Goal: Complete application form

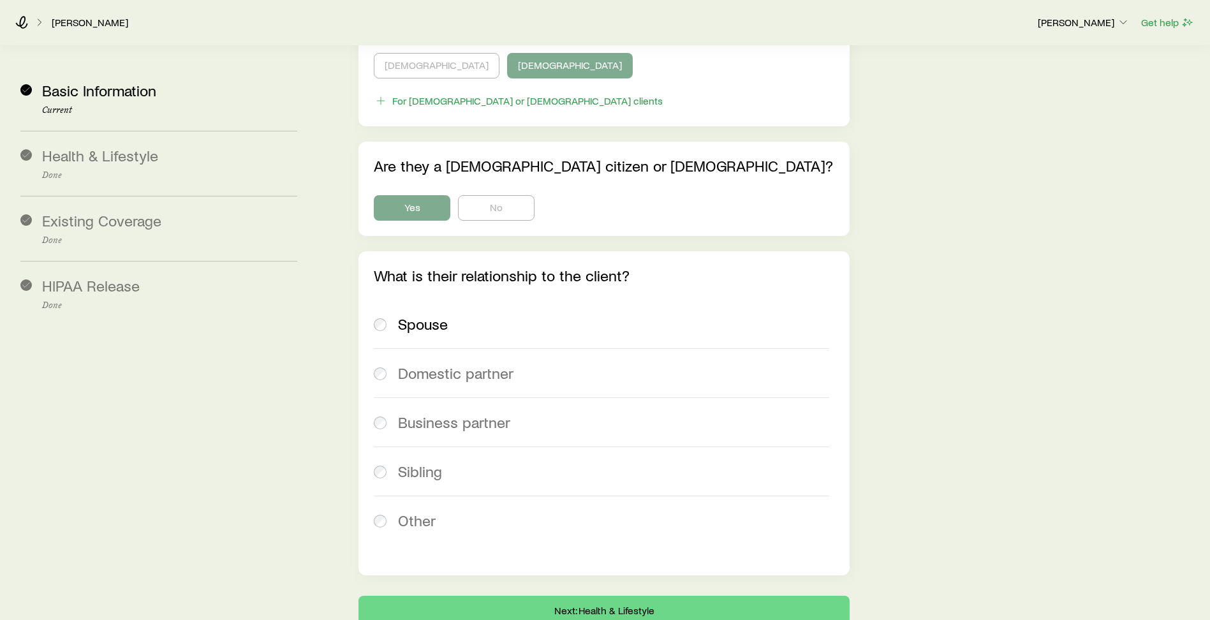
scroll to position [3280, 0]
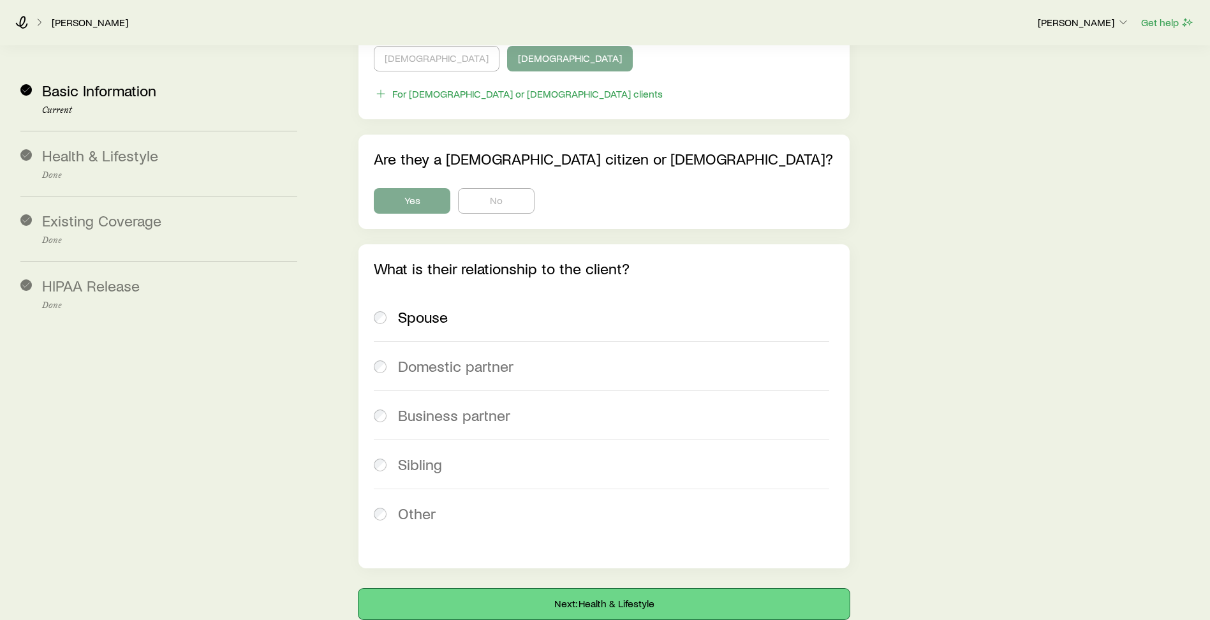
click at [660, 589] on button "Next: Health & Lifestyle" at bounding box center [603, 604] width 491 height 31
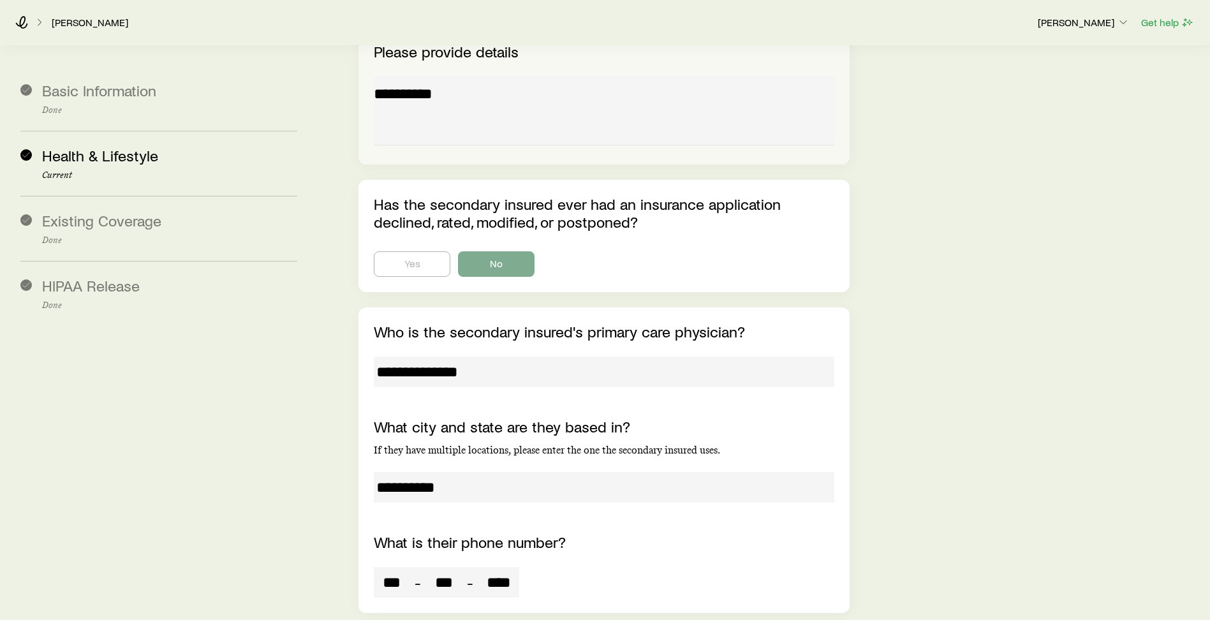
scroll to position [7586, 0]
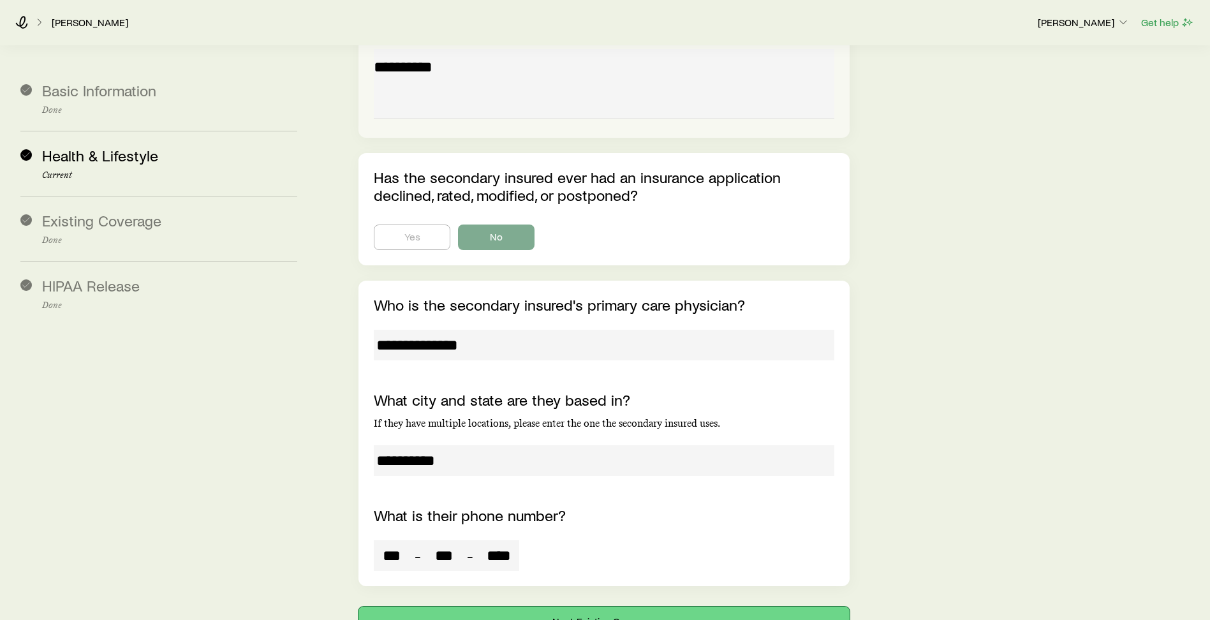
click at [619, 606] on button "Next: Existing Coverage" at bounding box center [603, 621] width 491 height 31
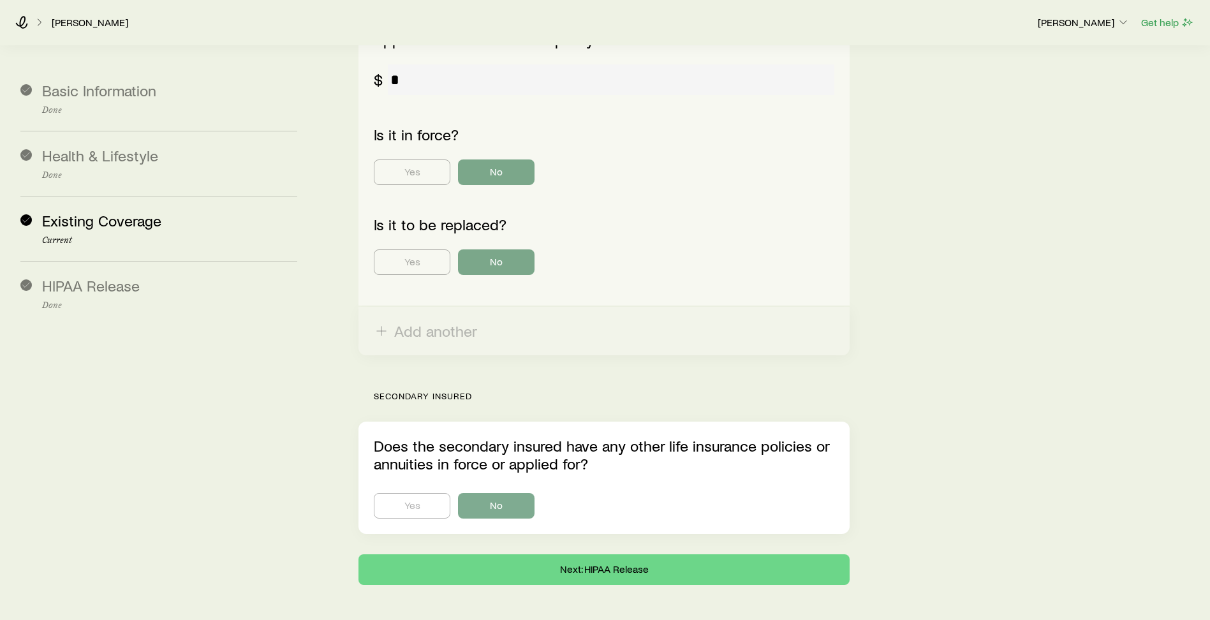
scroll to position [725, 0]
click at [597, 553] on button "Next: HIPAA Release" at bounding box center [603, 568] width 491 height 31
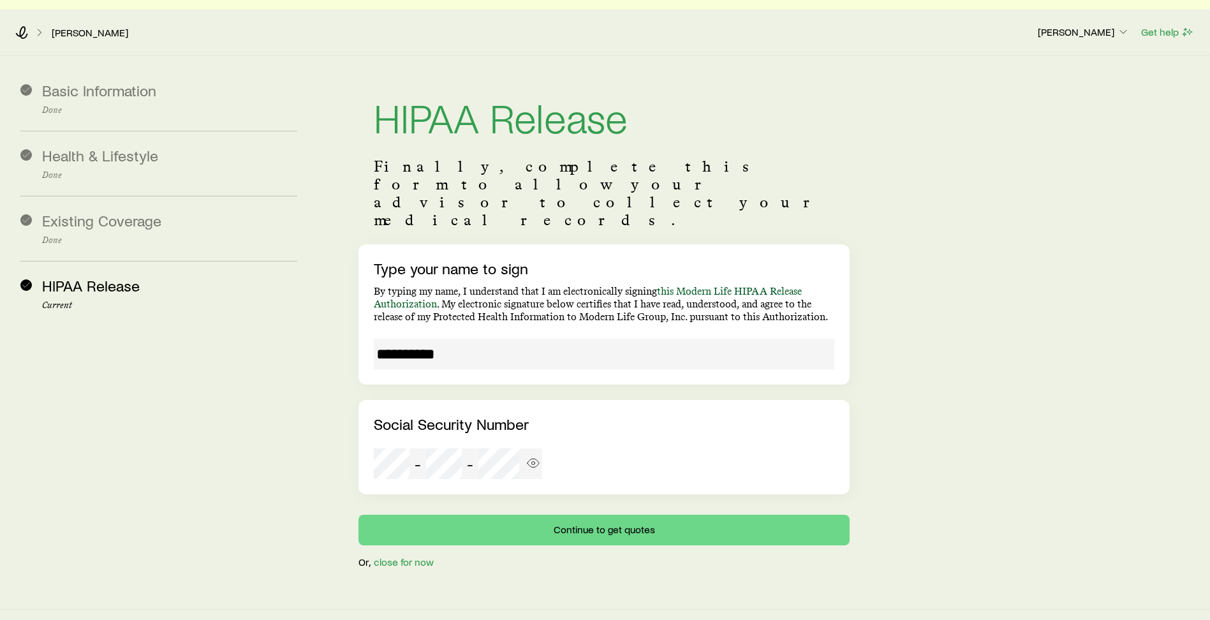
scroll to position [31, 0]
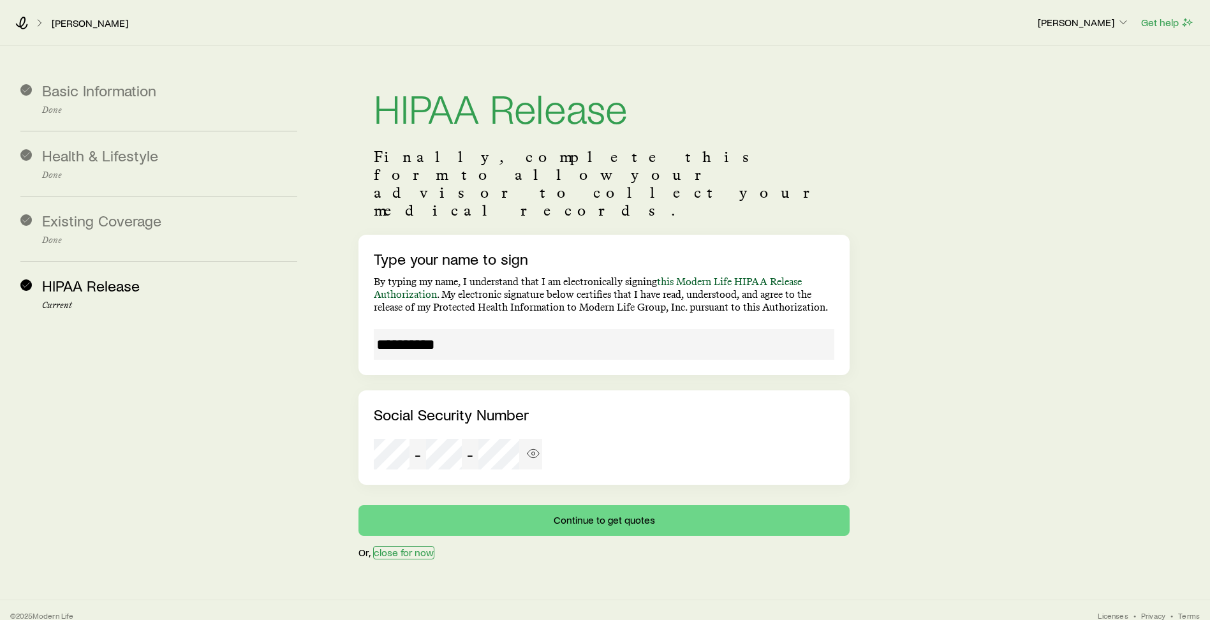
click at [400, 546] on button "close for now" at bounding box center [403, 552] width 61 height 13
